Goal: Information Seeking & Learning: Learn about a topic

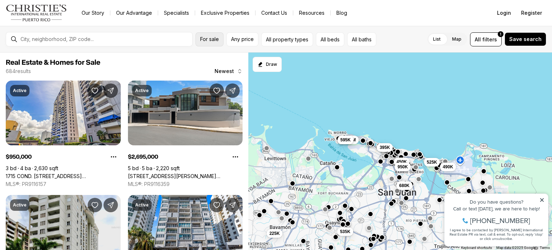
click at [212, 37] on span "For sale" at bounding box center [209, 39] width 19 height 6
click at [142, 47] on div "For sale Any price All property types All beds All baths List Map List Map All …" at bounding box center [276, 39] width 552 height 27
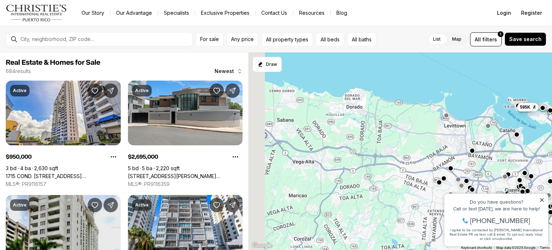
drag, startPoint x: 322, startPoint y: 124, endPoint x: 505, endPoint y: 89, distance: 186.1
click at [505, 89] on div "680K 469K 490K 525K 450K 950K 225K 535K 1.3M 595K 395K" at bounding box center [400, 151] width 304 height 198
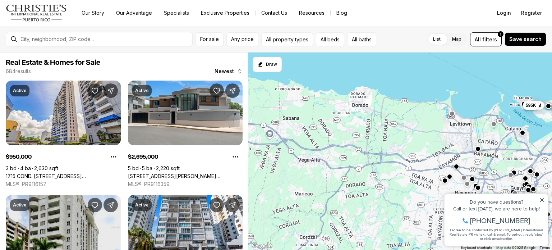
drag, startPoint x: 317, startPoint y: 139, endPoint x: 374, endPoint y: 114, distance: 62.5
click at [374, 114] on div "225K 535K 1.3M 595K" at bounding box center [400, 151] width 304 height 198
